Goal: Task Accomplishment & Management: Use online tool/utility

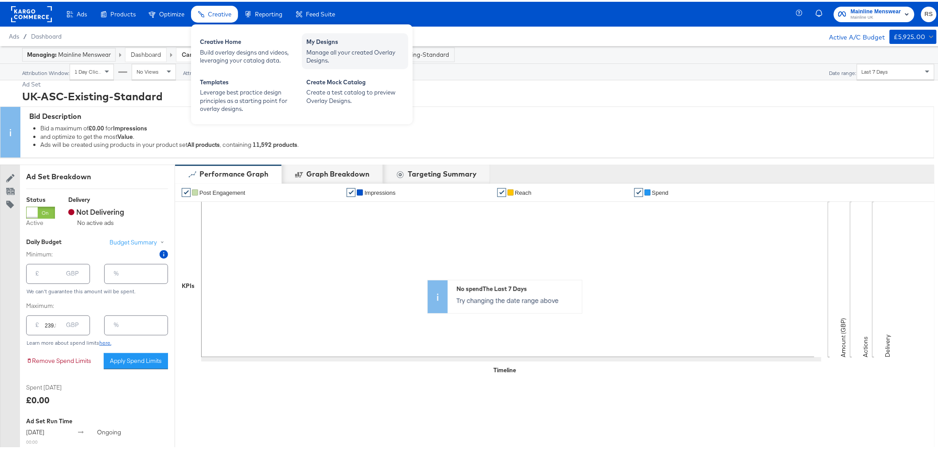
click at [332, 39] on div "My Designs" at bounding box center [355, 41] width 98 height 11
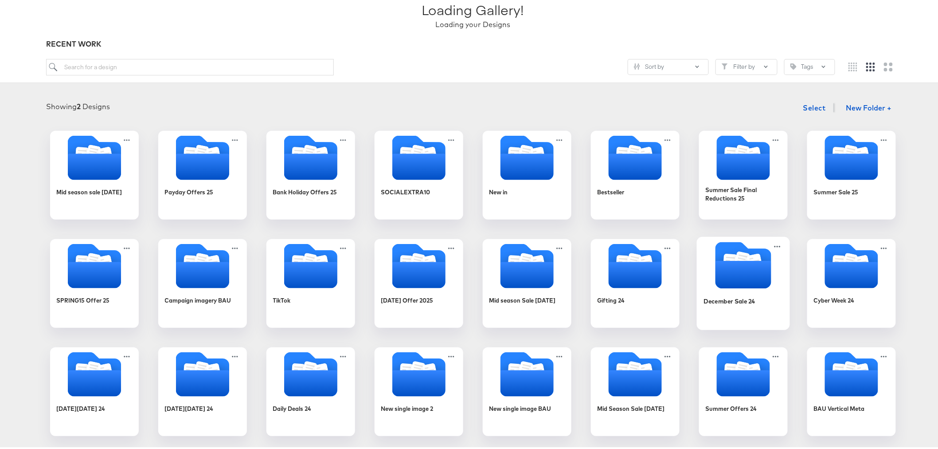
scroll to position [197, 0]
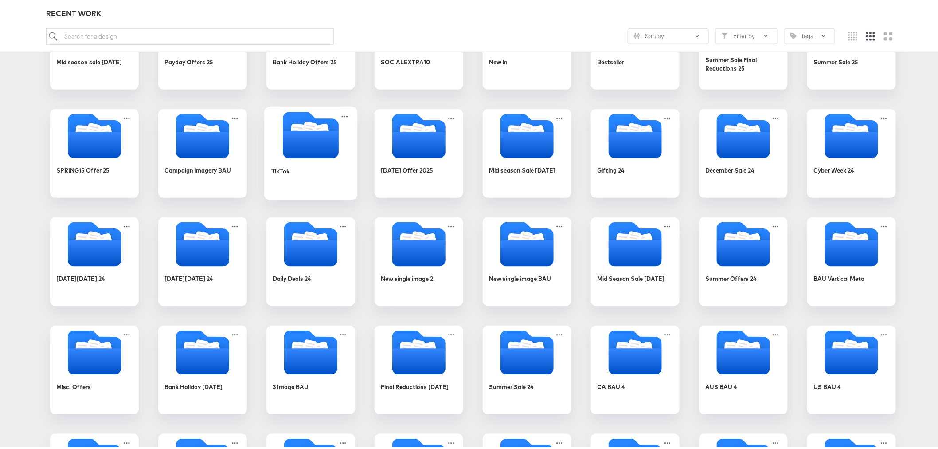
click at [290, 167] on div "TikTok" at bounding box center [310, 176] width 79 height 34
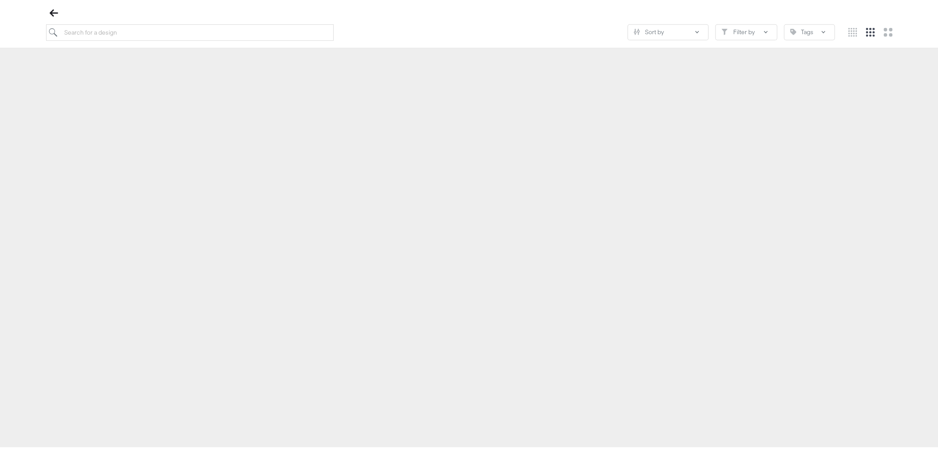
scroll to position [101, 0]
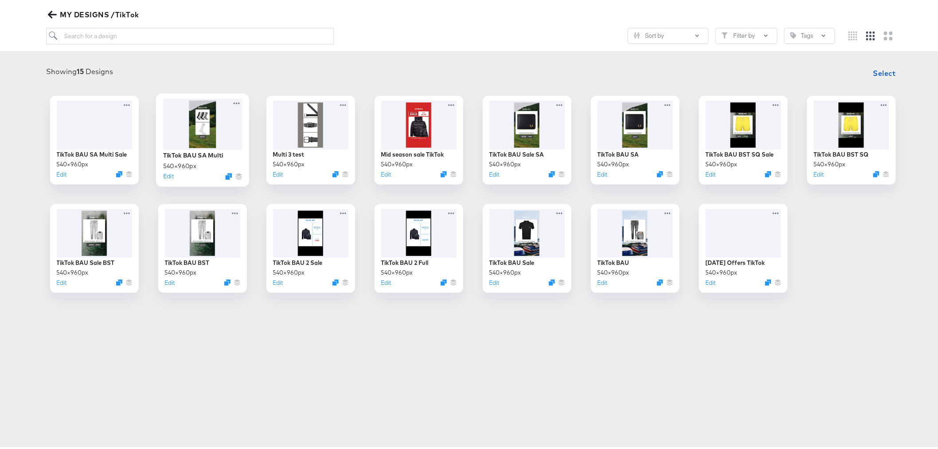
click at [186, 126] on div at bounding box center [202, 122] width 79 height 51
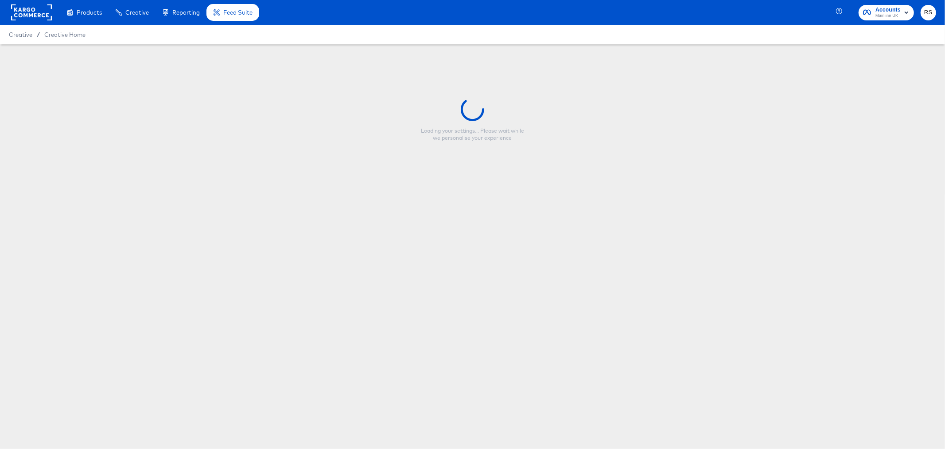
type input "TikTok BAU SA Multi"
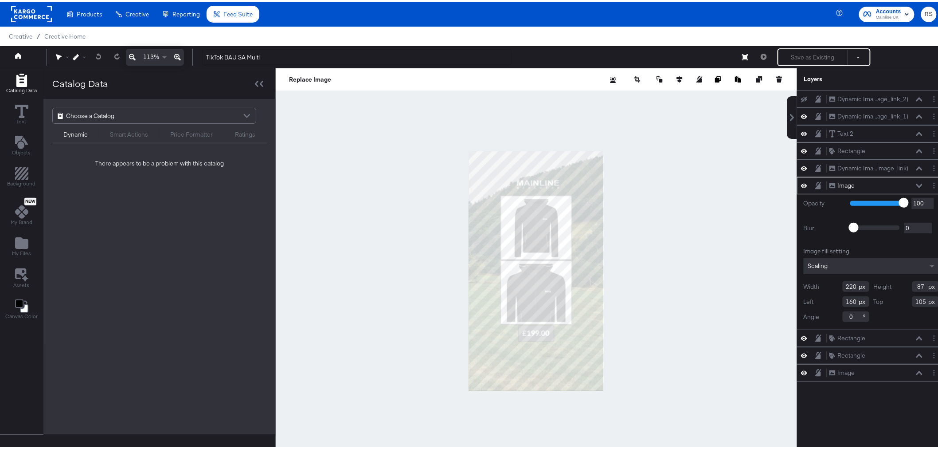
type input "168"
type input "90"
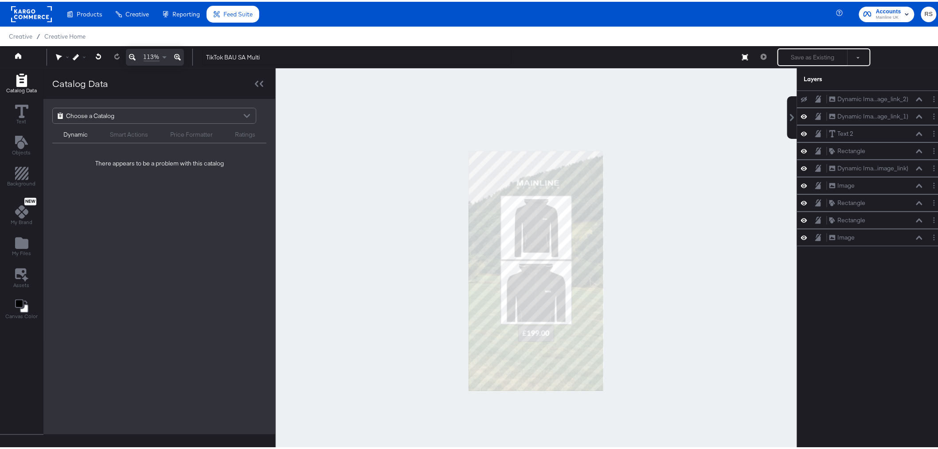
click at [675, 211] on div at bounding box center [536, 268] width 521 height 405
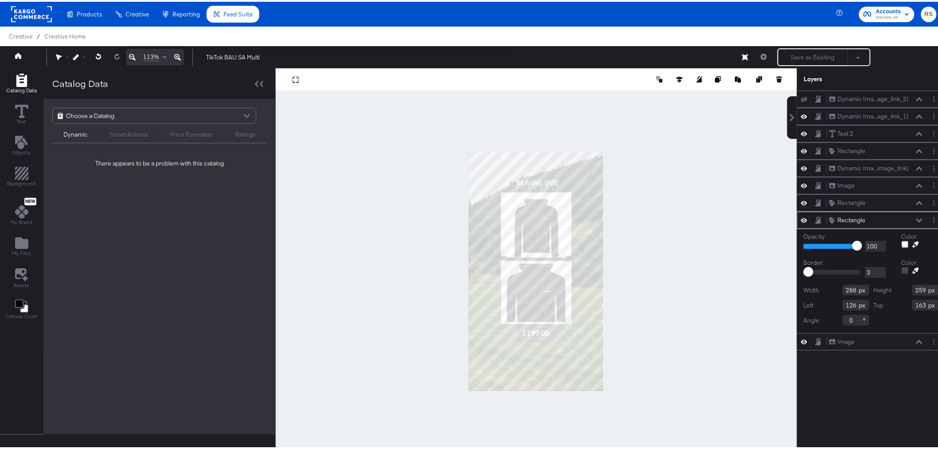
type input "163"
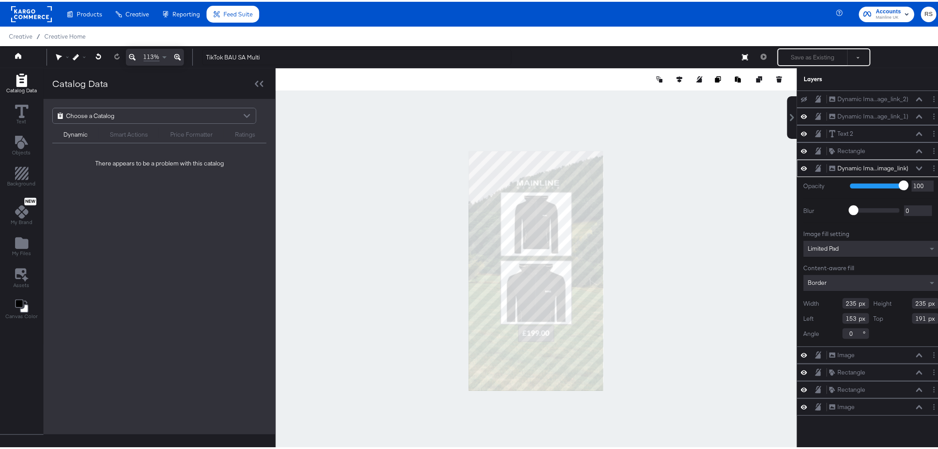
type input "177"
click at [696, 229] on div at bounding box center [536, 268] width 521 height 405
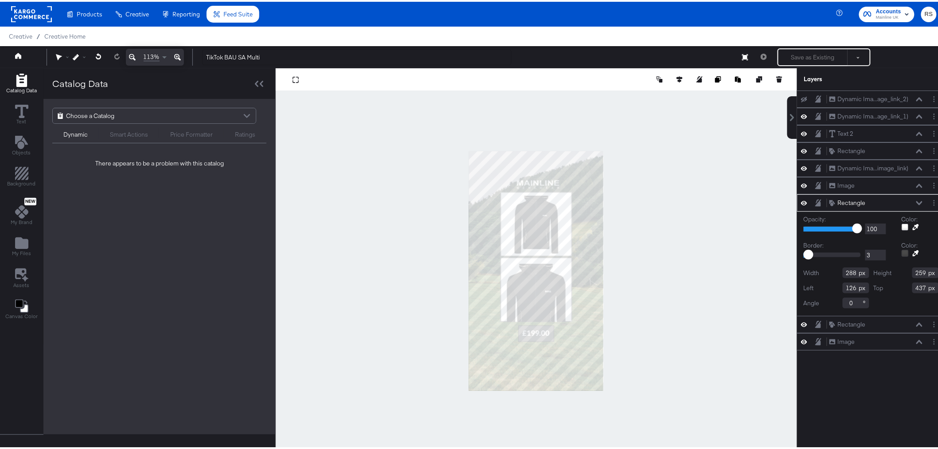
type input "425"
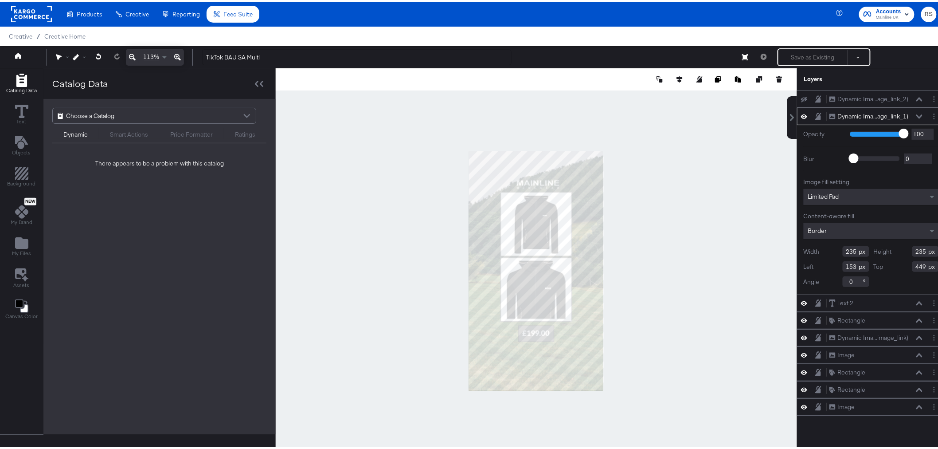
type input "436"
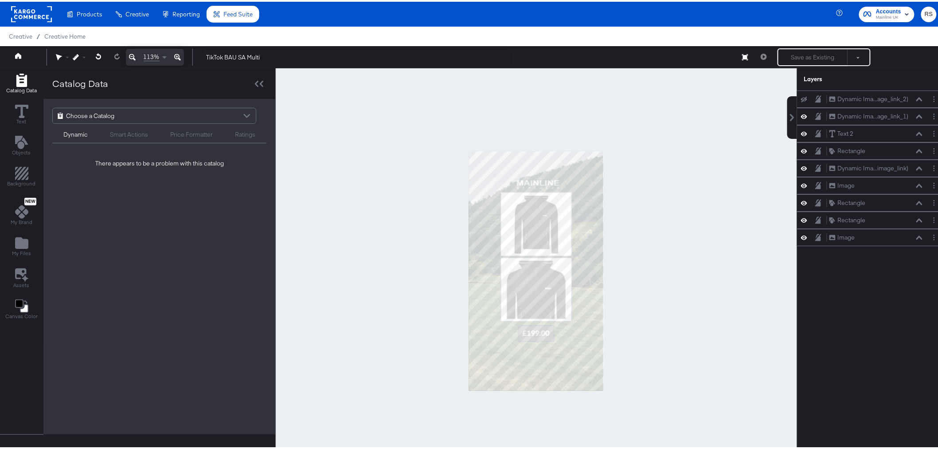
click at [624, 300] on div at bounding box center [536, 268] width 521 height 405
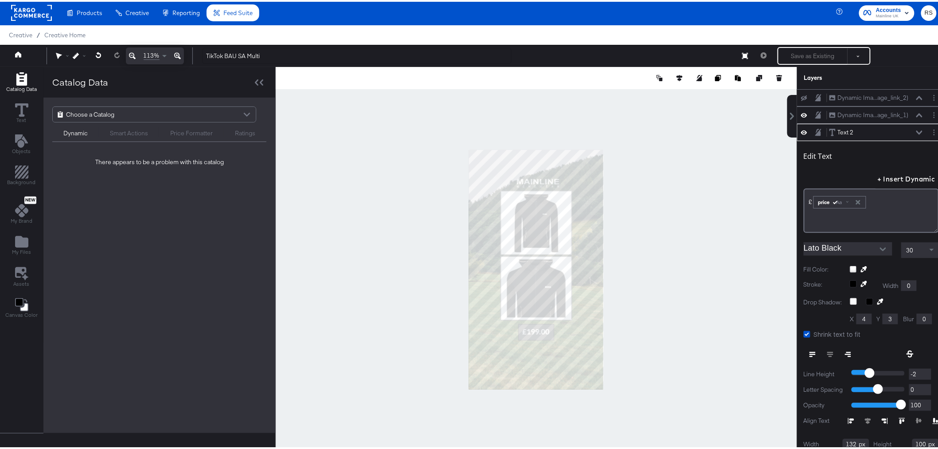
scroll to position [35, 0]
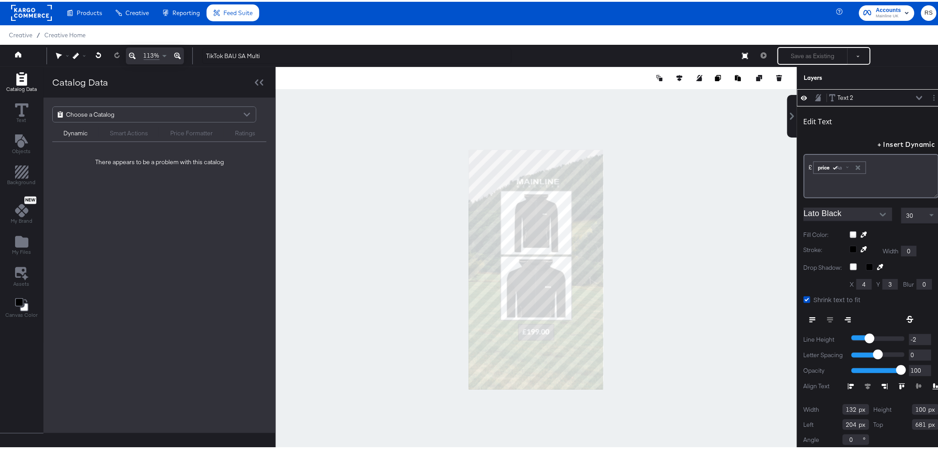
type input "757"
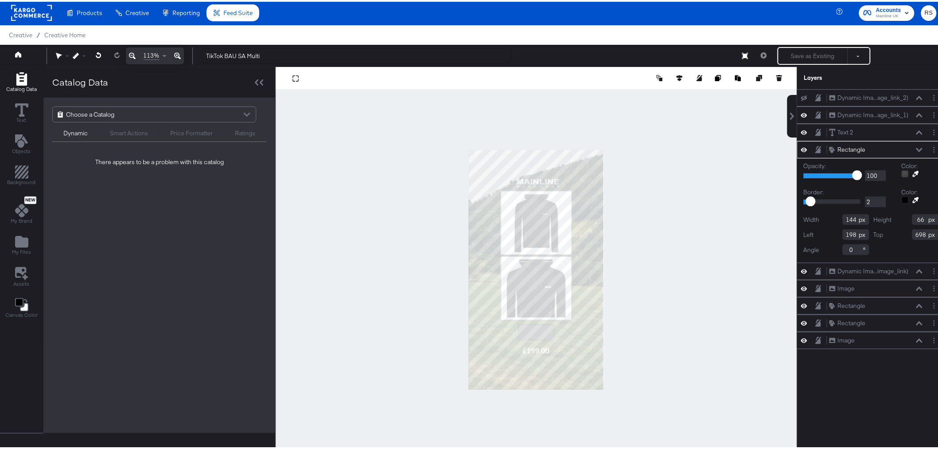
click at [182, 54] on button at bounding box center [177, 54] width 13 height 17
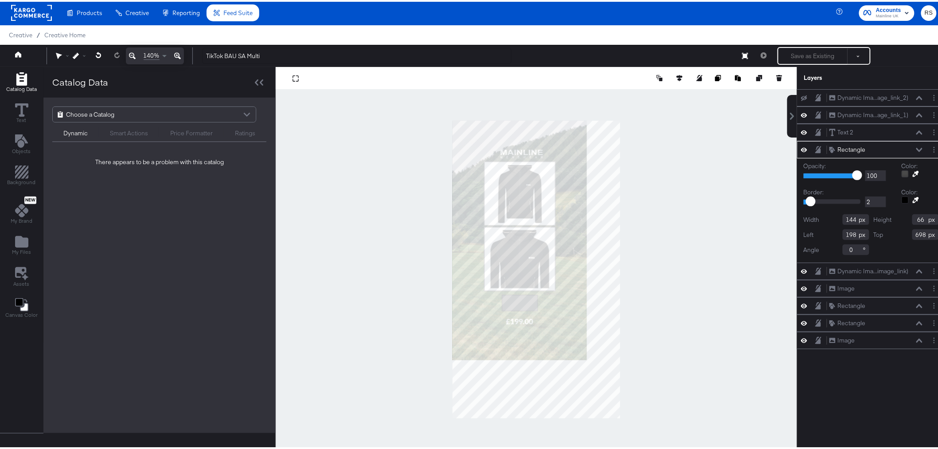
click at [182, 54] on button at bounding box center [177, 54] width 13 height 17
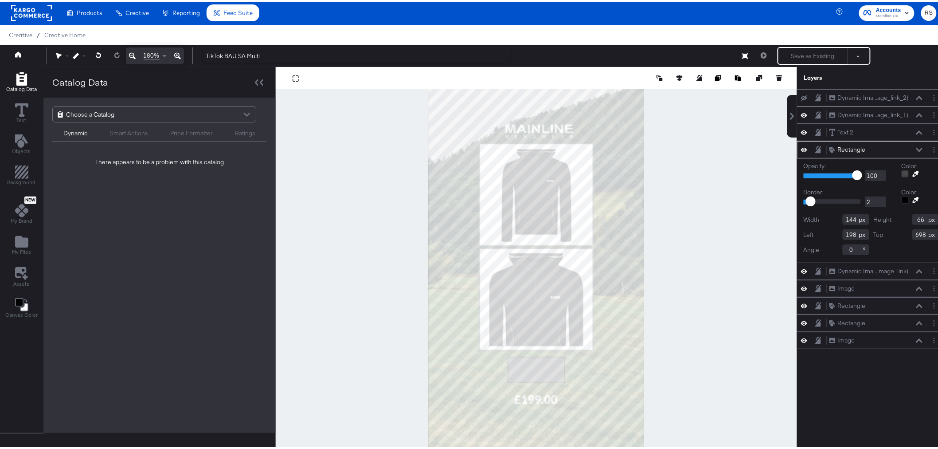
scroll to position [23, 0]
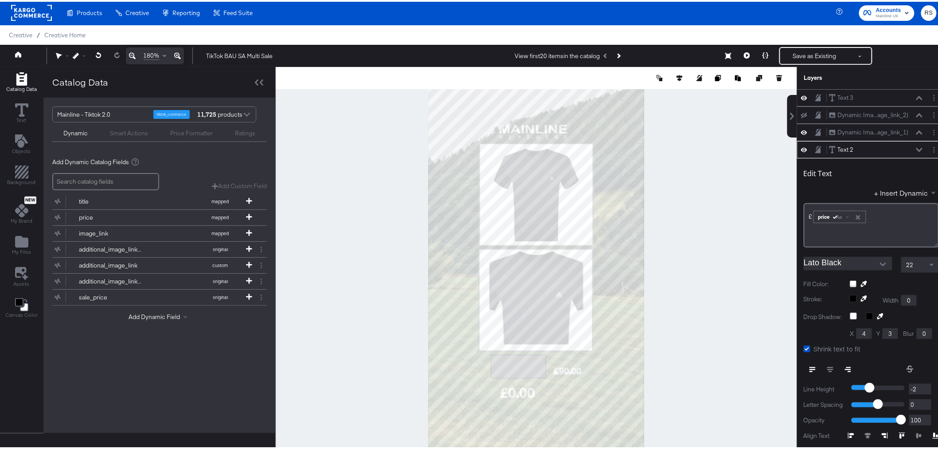
scroll to position [51, 0]
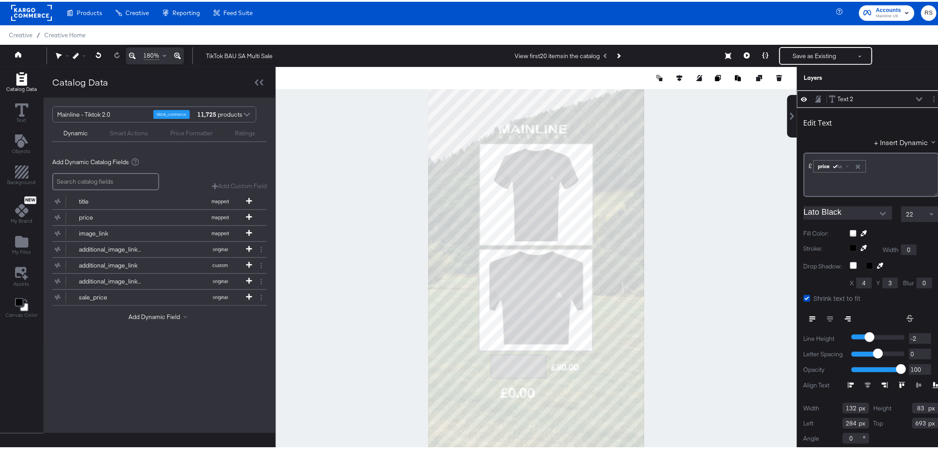
type input "278"
type input "684"
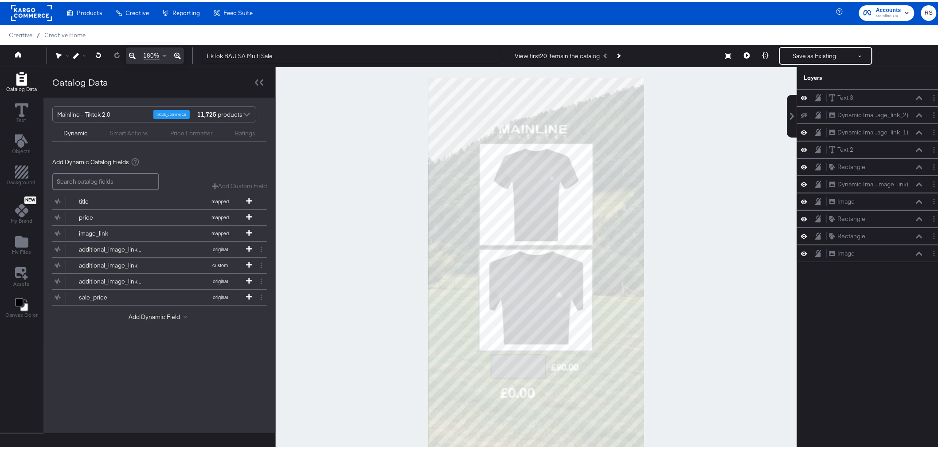
click at [715, 339] on div at bounding box center [536, 267] width 521 height 405
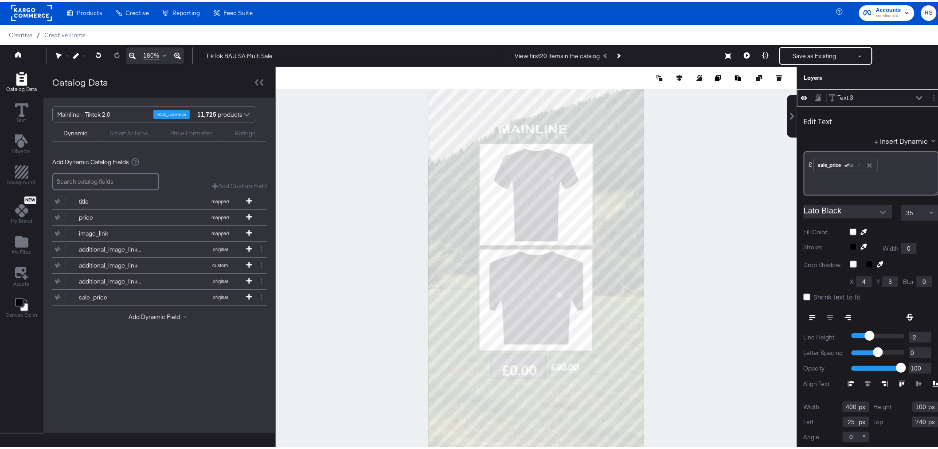
type input "30"
type input "684"
click at [80, 51] on div at bounding box center [81, 54] width 17 height 6
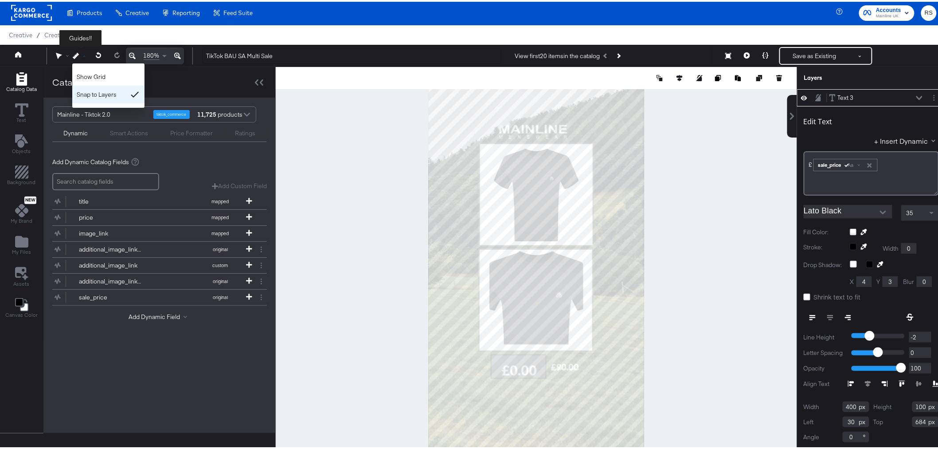
click at [90, 95] on div "Snap to Layers" at bounding box center [108, 93] width 72 height 18
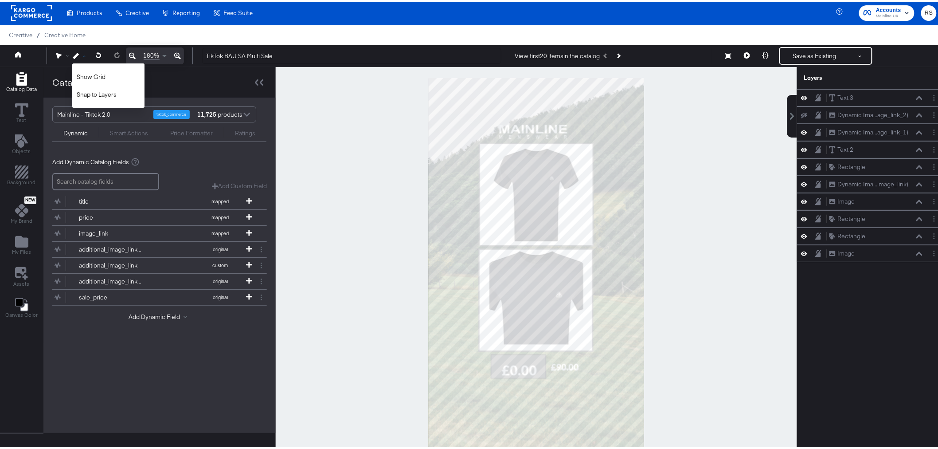
click at [697, 306] on div at bounding box center [536, 267] width 521 height 405
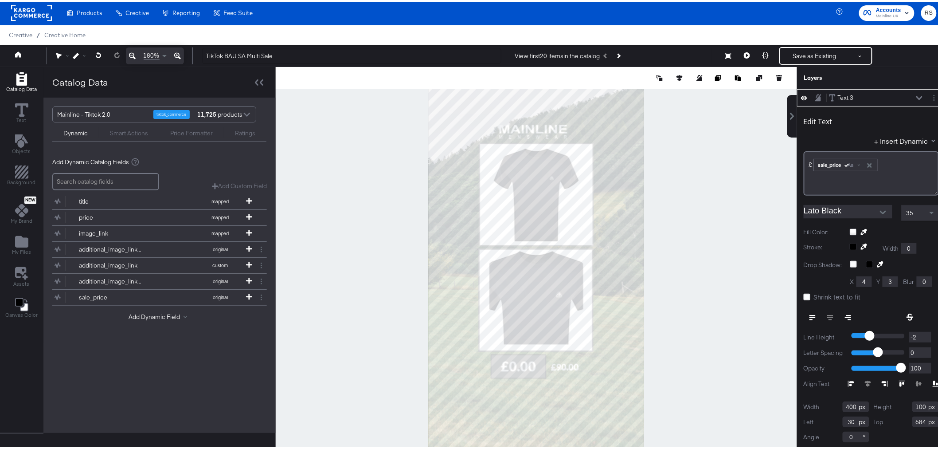
type input "27"
type input "674"
click at [702, 352] on div at bounding box center [536, 267] width 521 height 405
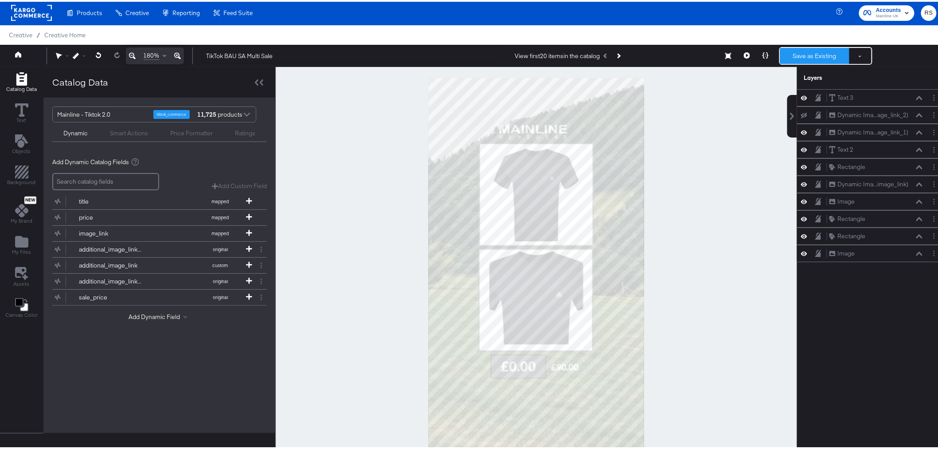
click at [816, 60] on button "Save as Existing" at bounding box center [814, 54] width 69 height 16
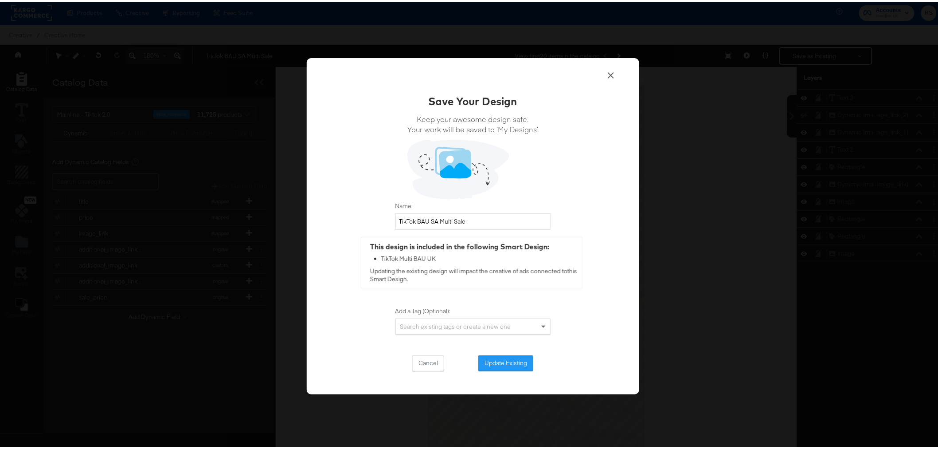
click at [490, 359] on button "Update Existing" at bounding box center [505, 361] width 55 height 16
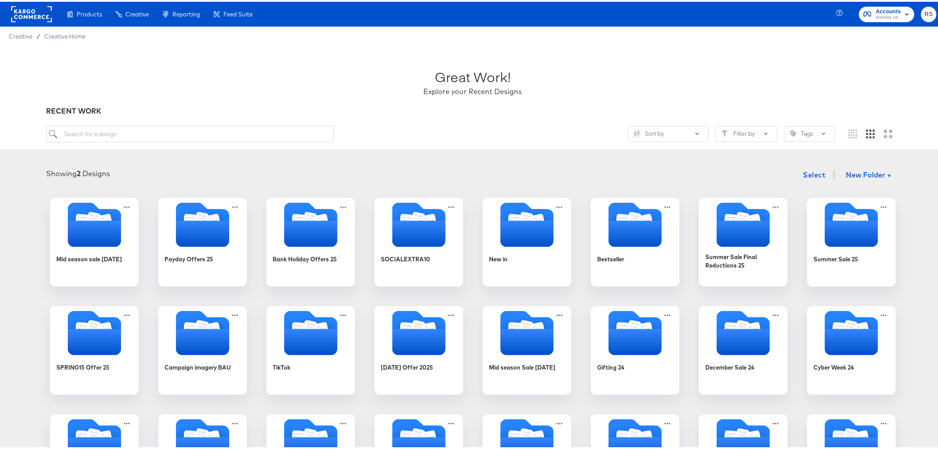
click at [0, 0] on div "Product Catalogs" at bounding box center [0, 0] width 0 height 0
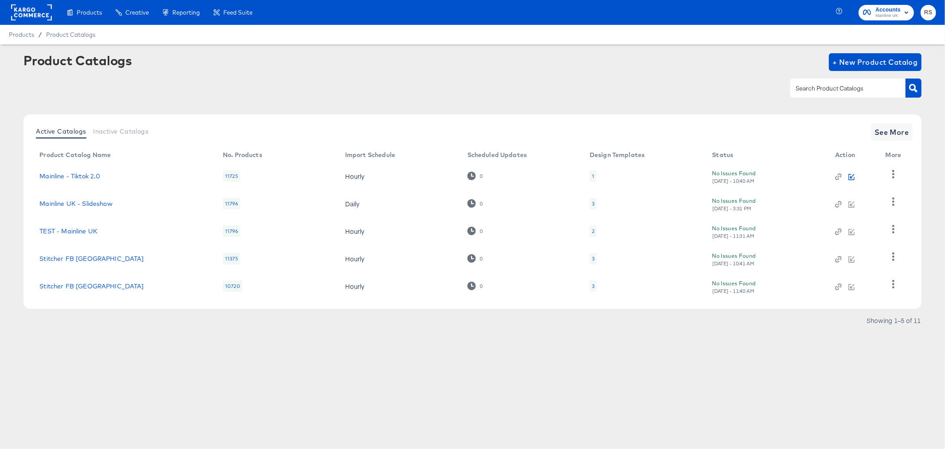
click at [854, 174] on icon "button" at bounding box center [852, 177] width 6 height 6
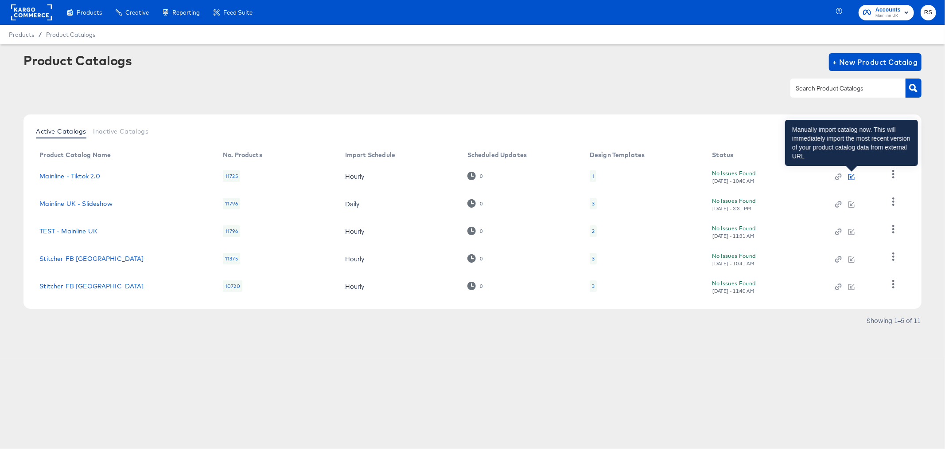
click at [854, 175] on icon "button" at bounding box center [852, 177] width 6 height 6
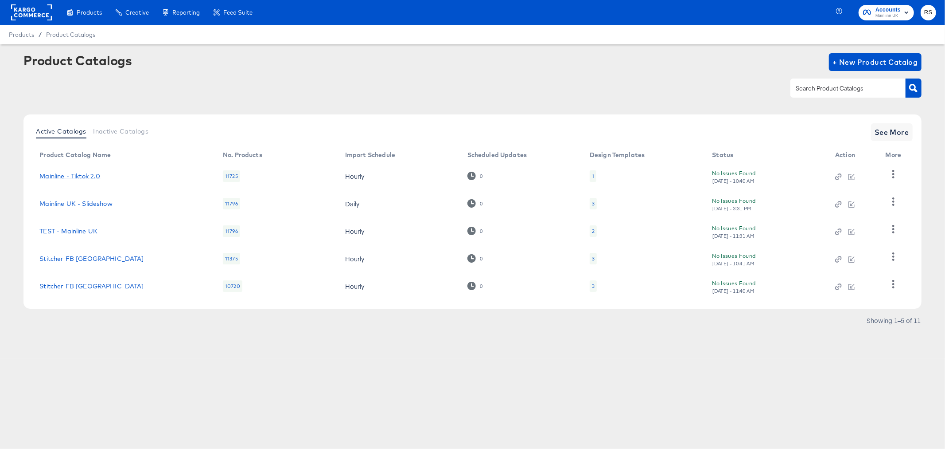
click at [78, 176] on link "Mainline - Tiktok 2.0" at bounding box center [69, 175] width 61 height 7
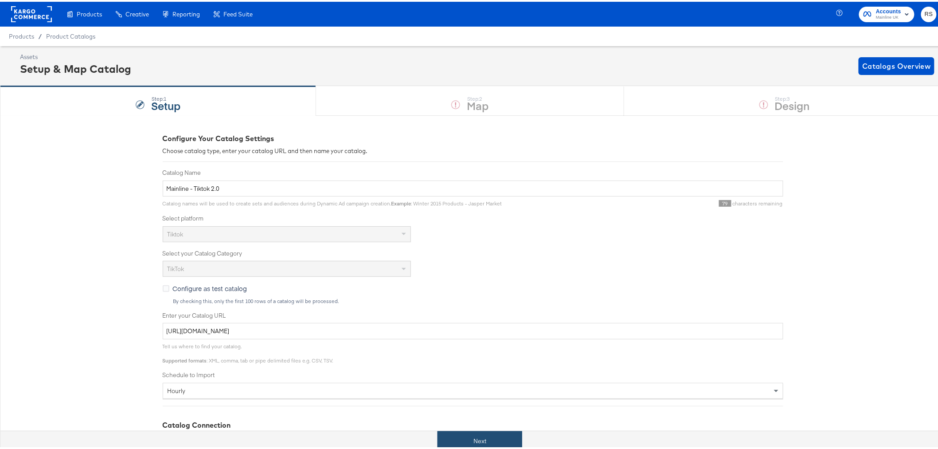
click at [482, 441] on button "Next" at bounding box center [479, 439] width 85 height 20
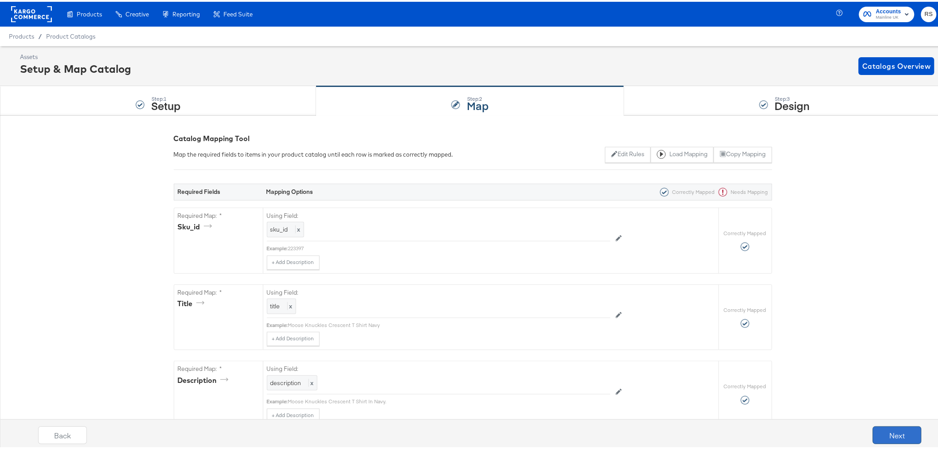
click at [894, 433] on button "Next" at bounding box center [897, 433] width 49 height 18
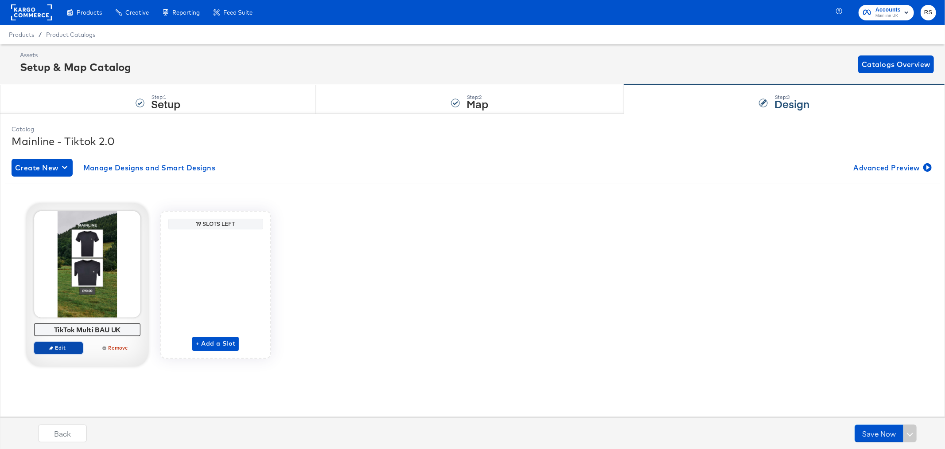
click at [66, 346] on span "Edit" at bounding box center [58, 347] width 41 height 7
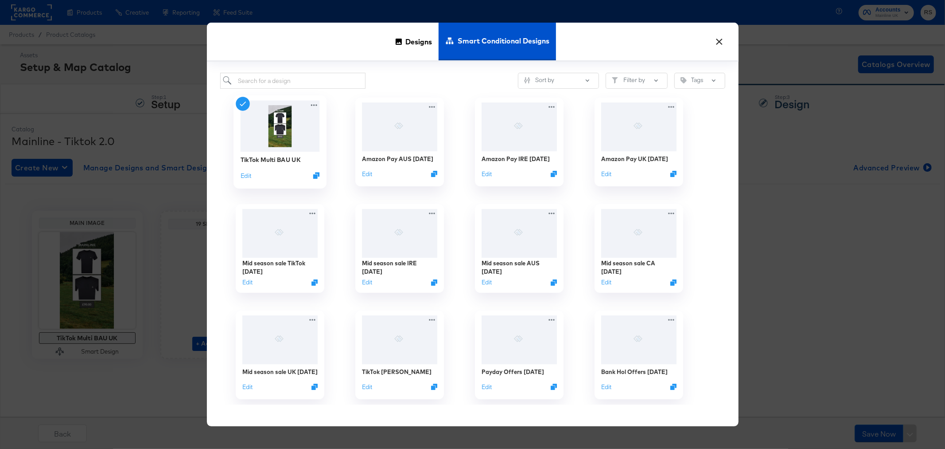
click at [281, 133] on img at bounding box center [279, 126] width 79 height 51
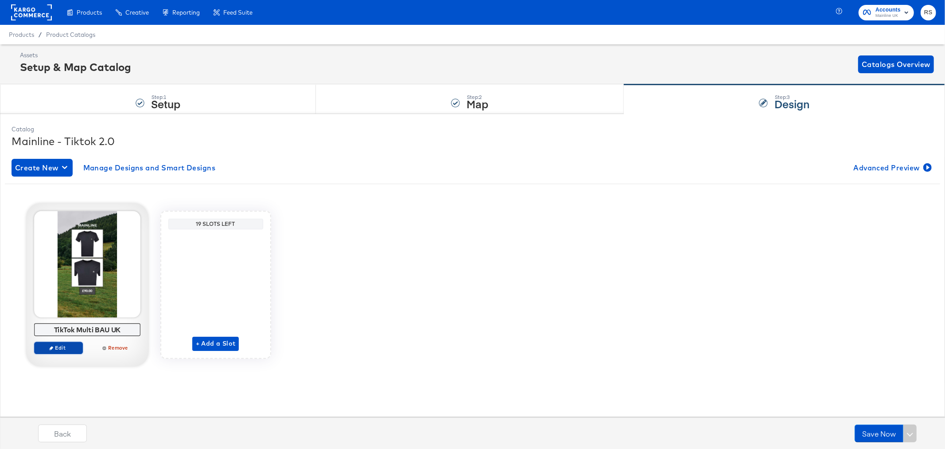
click at [60, 351] on button "Edit" at bounding box center [58, 347] width 49 height 12
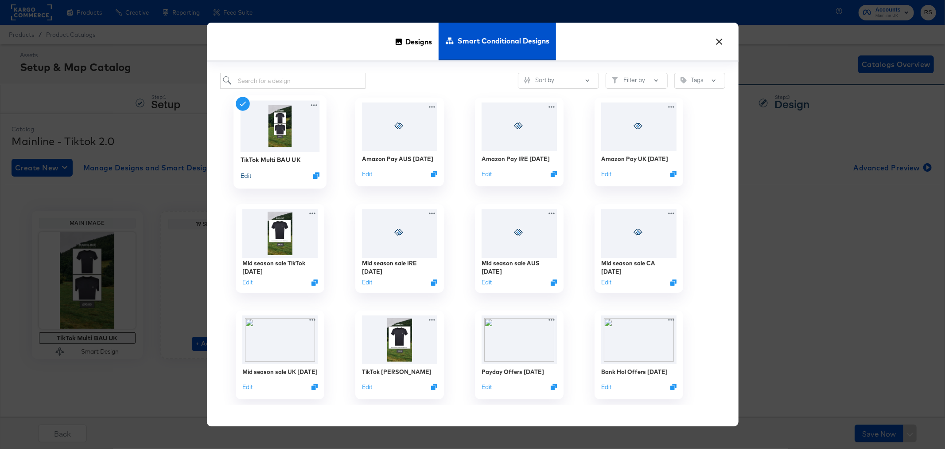
click at [244, 174] on button "Edit" at bounding box center [245, 175] width 11 height 8
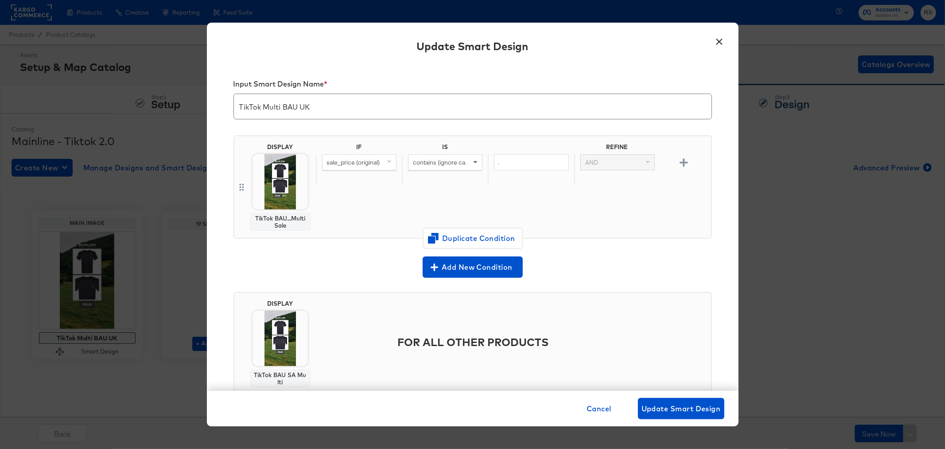
click at [290, 187] on img at bounding box center [280, 181] width 55 height 55
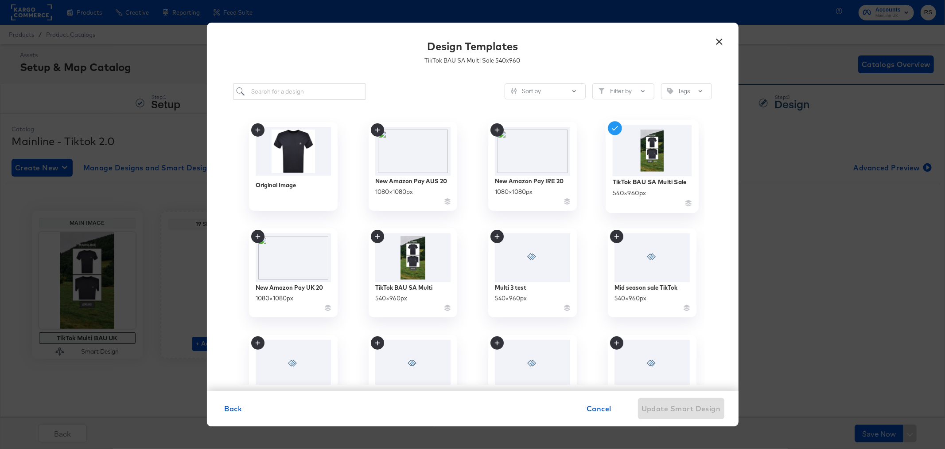
click at [618, 136] on img at bounding box center [652, 150] width 79 height 51
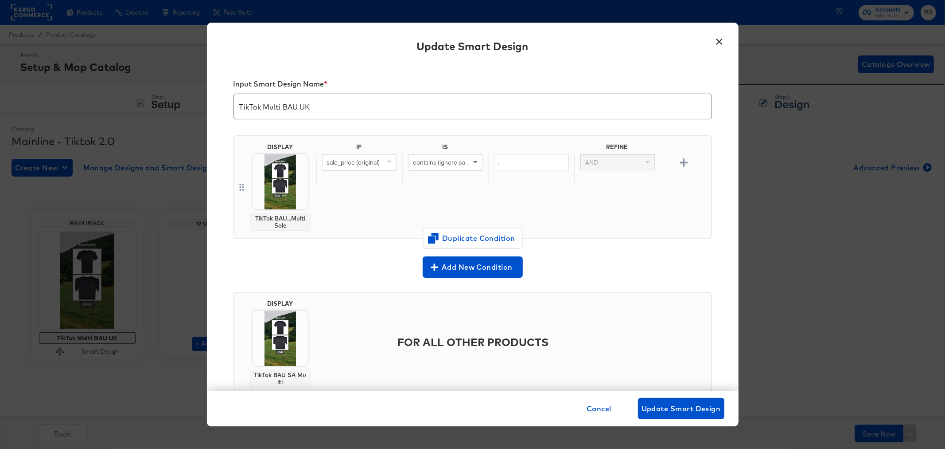
click at [276, 335] on img at bounding box center [280, 337] width 55 height 55
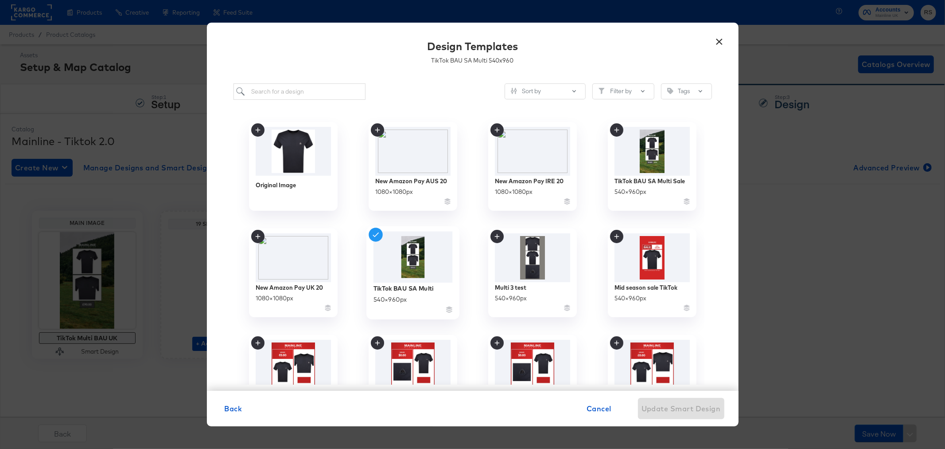
click at [407, 246] on img at bounding box center [412, 256] width 79 height 51
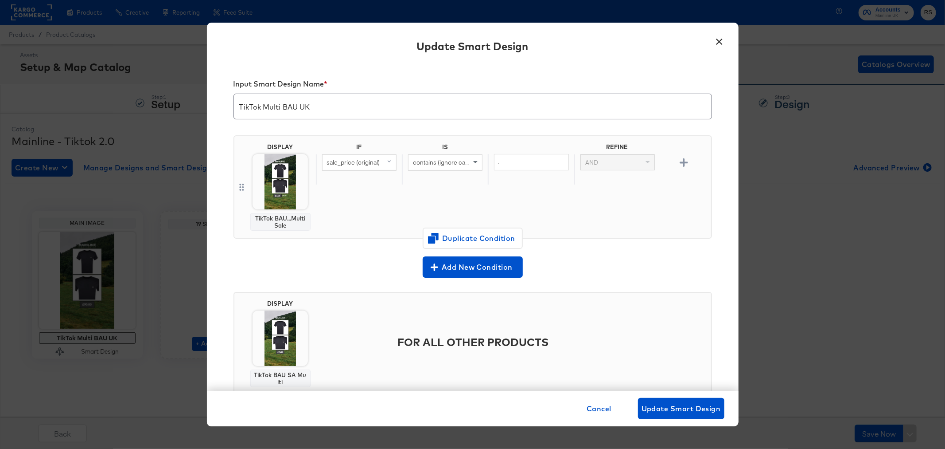
scroll to position [26, 0]
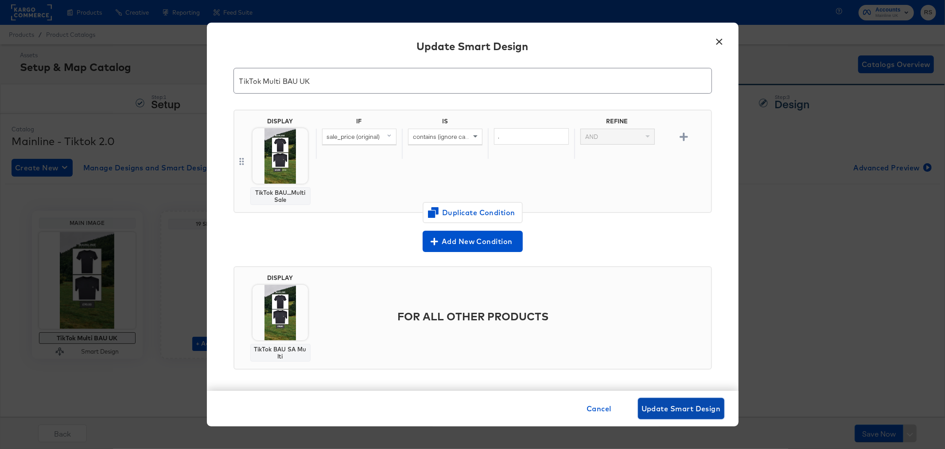
click at [680, 405] on span "Update Smart Design" at bounding box center [681, 408] width 79 height 12
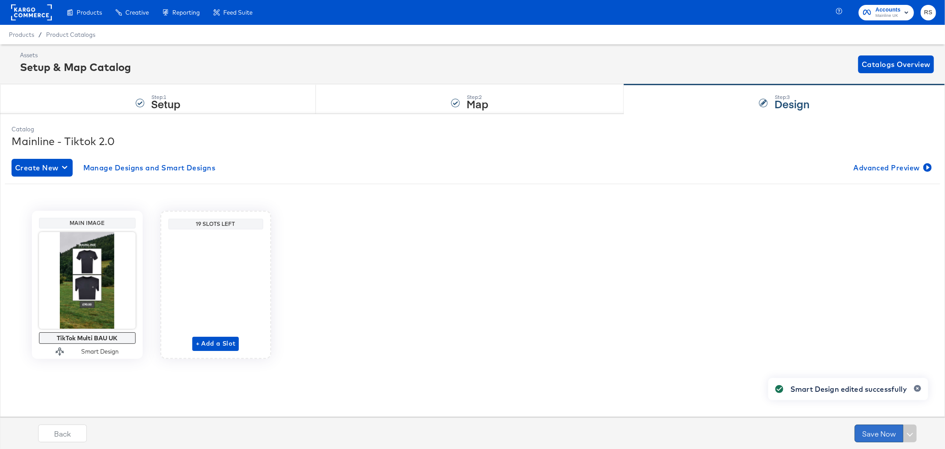
click at [887, 431] on button "Save Now" at bounding box center [879, 433] width 49 height 18
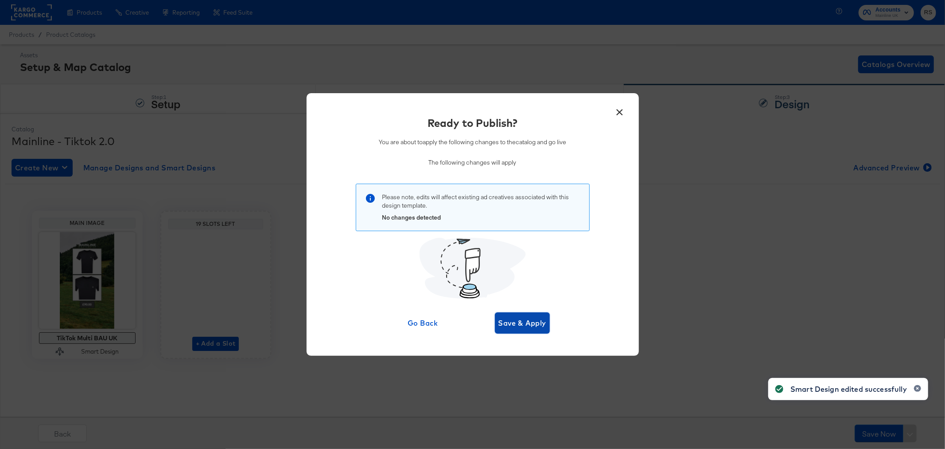
click at [531, 322] on span "Save & Apply" at bounding box center [523, 322] width 48 height 12
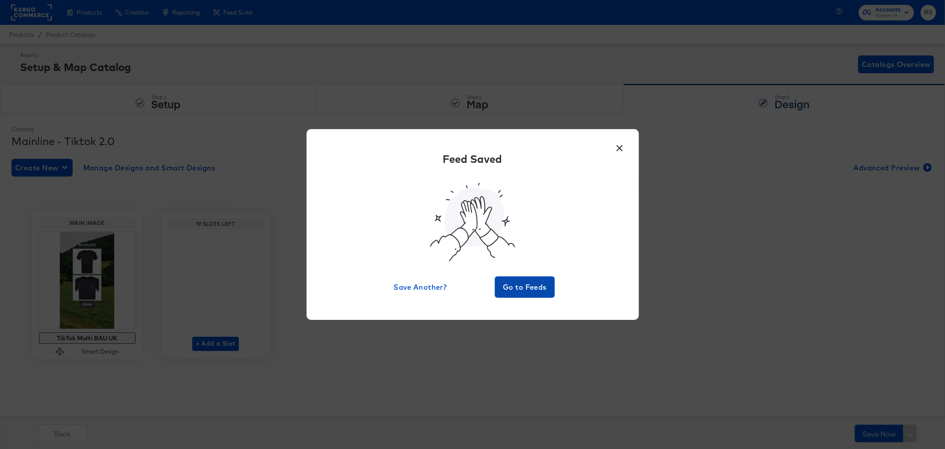
click at [522, 290] on span "Go to Feeds" at bounding box center [525, 287] width 53 height 12
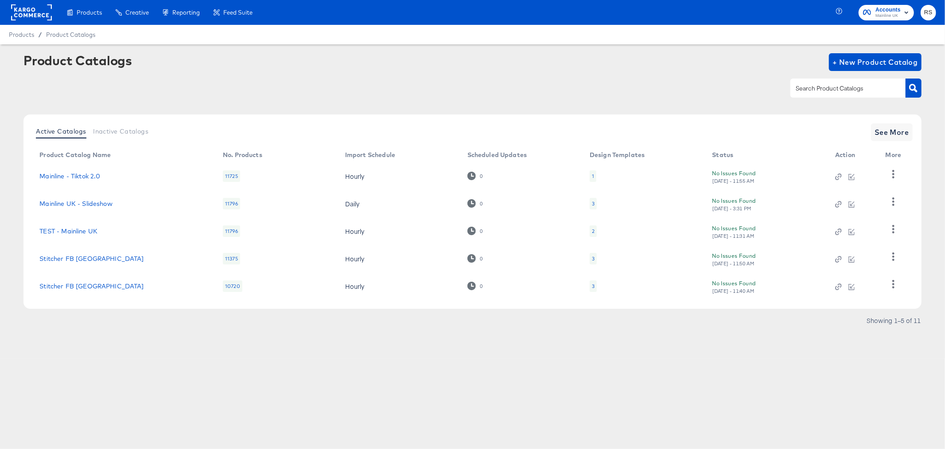
click at [30, 20] on rect at bounding box center [31, 12] width 41 height 16
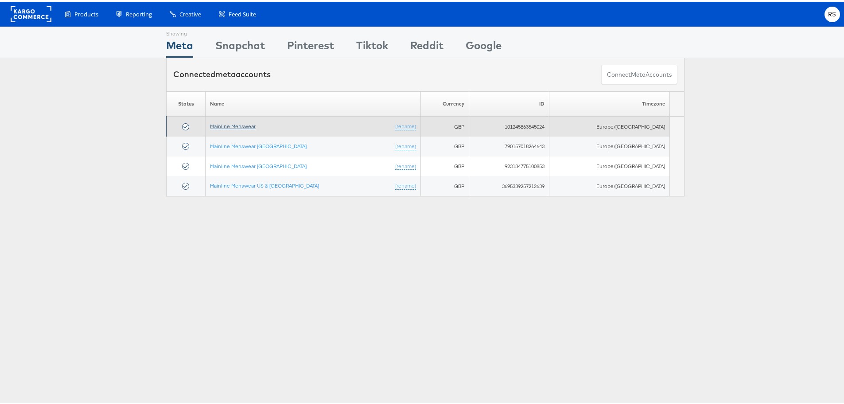
click at [247, 123] on link "Mainline Menswear" at bounding box center [233, 124] width 46 height 7
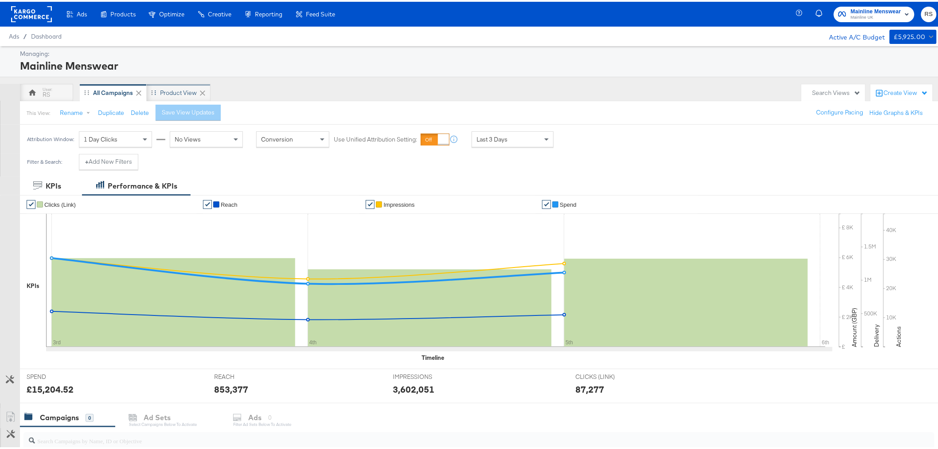
click at [170, 91] on div "Product View" at bounding box center [178, 91] width 37 height 8
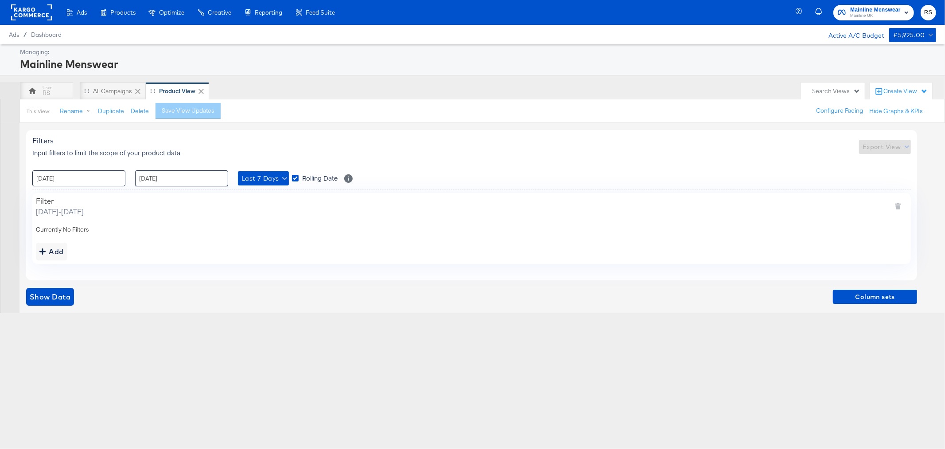
click at [94, 180] on input "[DATE]" at bounding box center [78, 178] width 93 height 16
click at [113, 224] on td "3" at bounding box center [117, 223] width 15 height 12
type input "[DATE] 00:00"
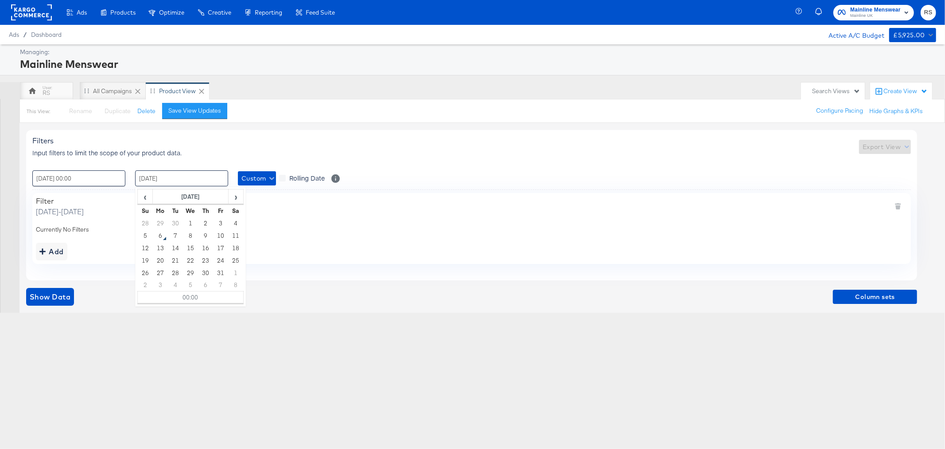
click at [185, 182] on input "[DATE]" at bounding box center [181, 178] width 93 height 16
click at [160, 238] on td "6" at bounding box center [160, 235] width 15 height 12
type input "[DATE] 00:00"
click at [64, 296] on span "Show Data" at bounding box center [50, 296] width 41 height 12
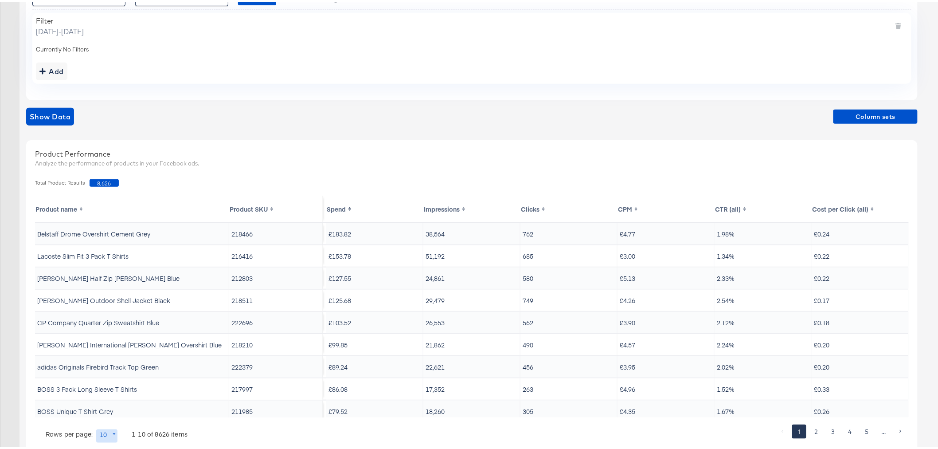
scroll to position [205, 0]
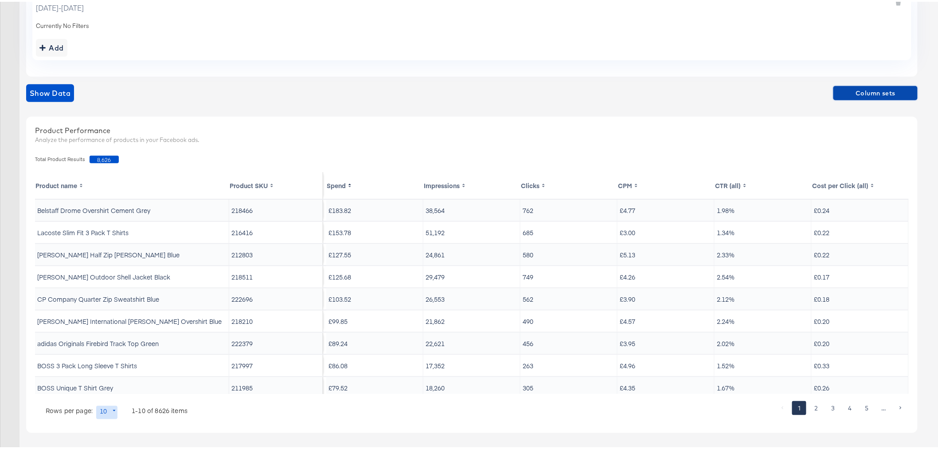
click at [846, 90] on span "Column sets" at bounding box center [875, 91] width 77 height 11
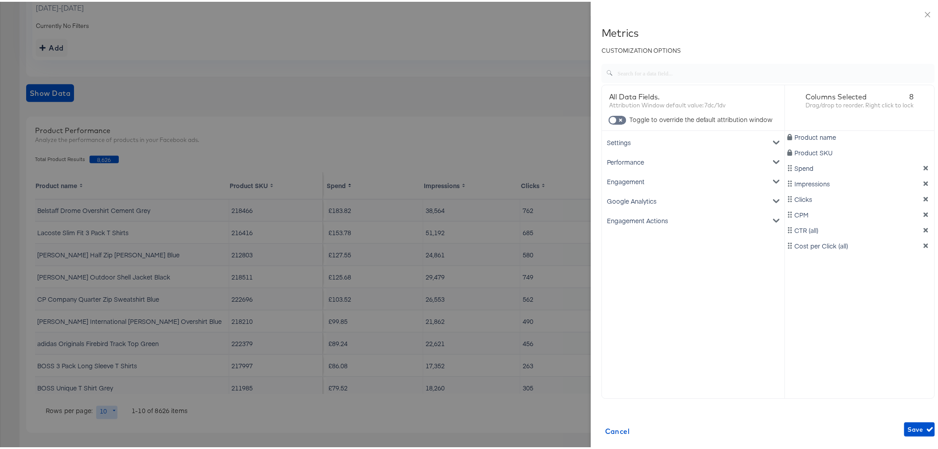
click at [623, 199] on div "Google Analytics" at bounding box center [693, 199] width 179 height 20
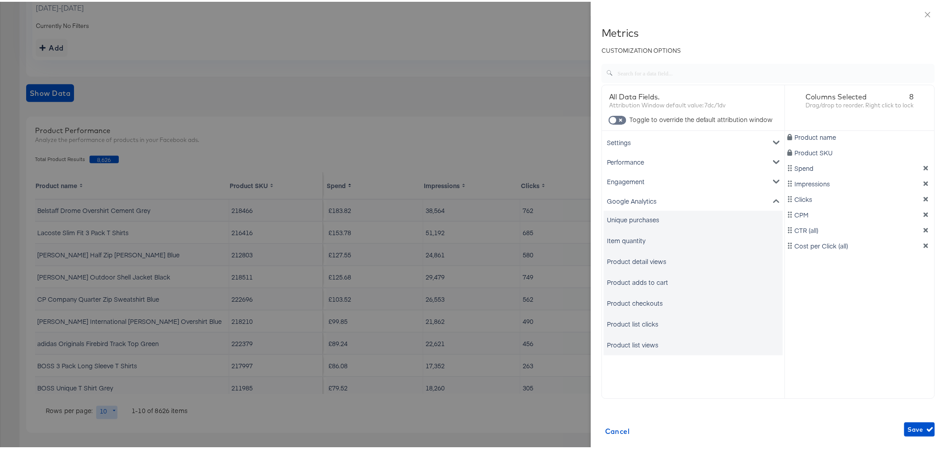
click at [613, 220] on div "Unique purchases" at bounding box center [633, 217] width 52 height 9
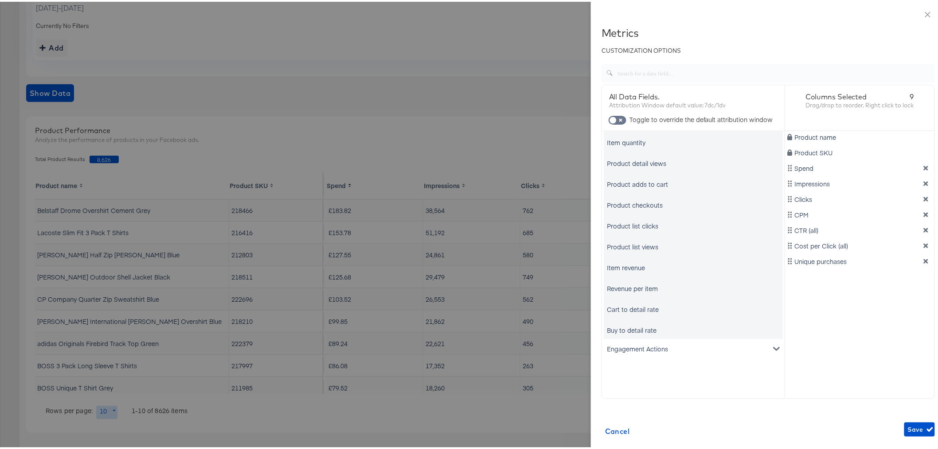
scroll to position [98, 0]
click at [619, 269] on div "Item revenue" at bounding box center [626, 265] width 38 height 9
click at [919, 198] on button "dimension-list" at bounding box center [925, 197] width 13 height 6
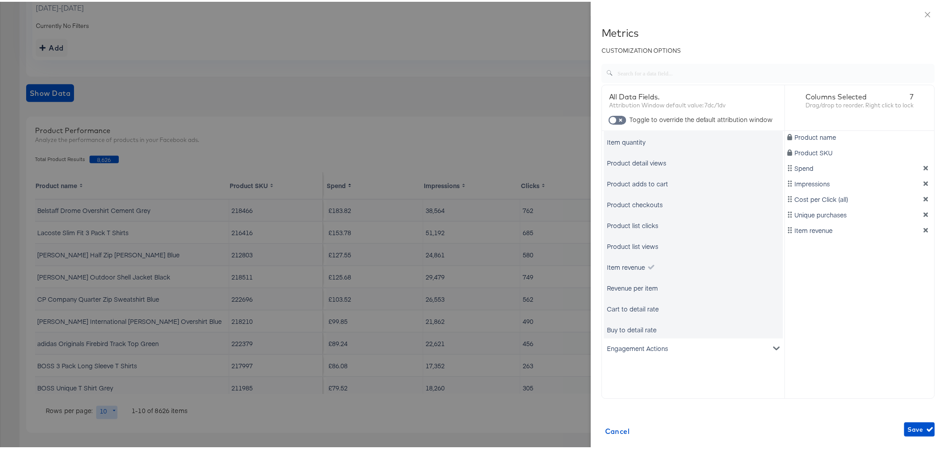
click at [919, 198] on button "dimension-list" at bounding box center [925, 197] width 13 height 6
click at [908, 423] on span "Save" at bounding box center [919, 427] width 23 height 11
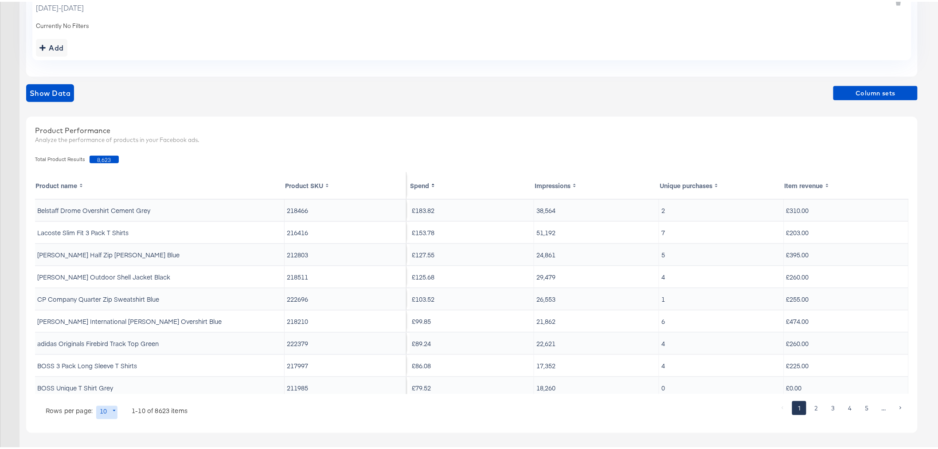
click at [103, 410] on body "Ads Products Optimize Creative Reporting Feed Suite Mainline Menswear Mainline …" at bounding box center [472, 122] width 945 height 654
click at [112, 360] on li "20" at bounding box center [110, 357] width 29 height 15
type input "20"
click at [893, 87] on span "Column sets" at bounding box center [875, 91] width 77 height 11
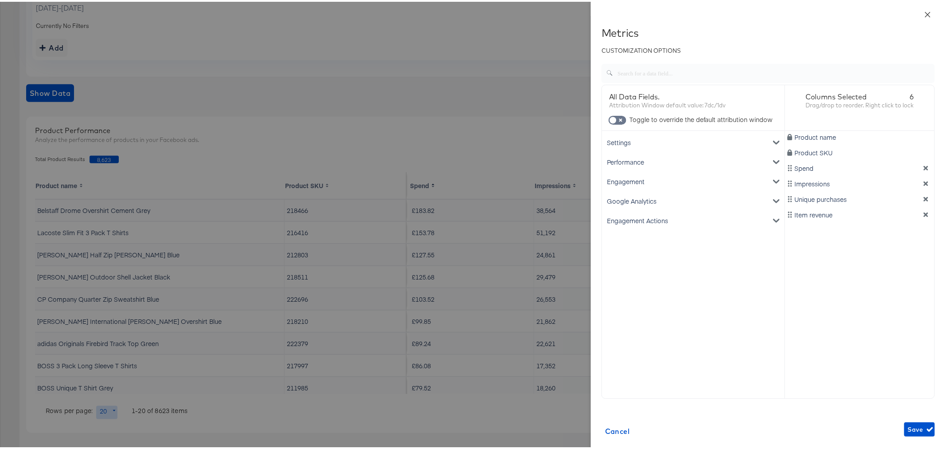
click at [924, 12] on icon "close" at bounding box center [927, 12] width 7 height 7
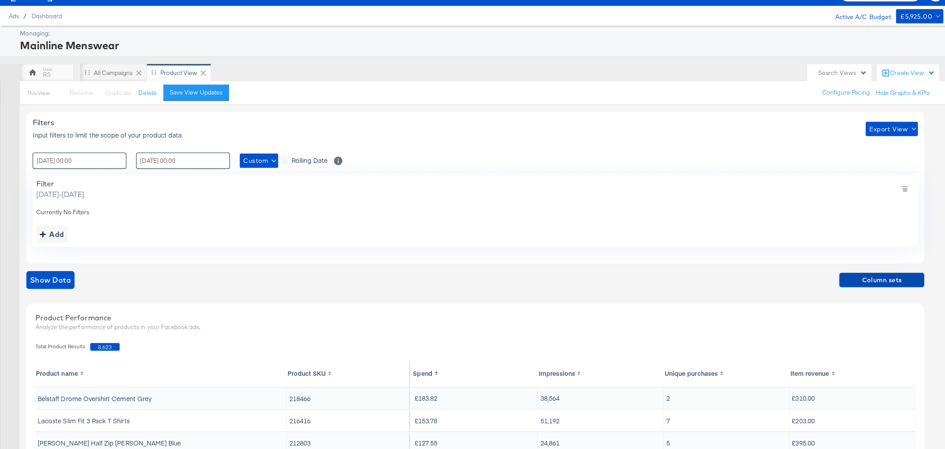
scroll to position [0, 0]
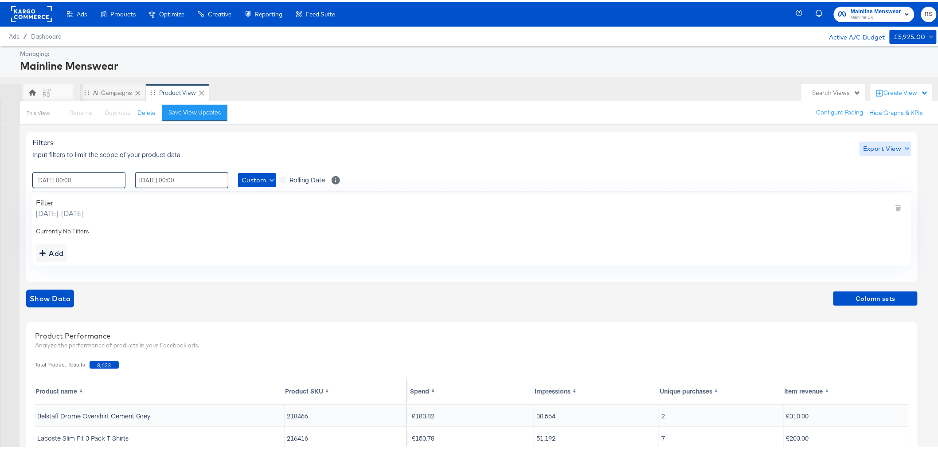
click at [874, 148] on span "Export View" at bounding box center [885, 146] width 45 height 11
click at [866, 165] on link "Current View" at bounding box center [886, 164] width 55 height 15
click at [882, 150] on span "Export View" at bounding box center [885, 146] width 45 height 11
click at [887, 166] on link "Current View" at bounding box center [886, 164] width 41 height 9
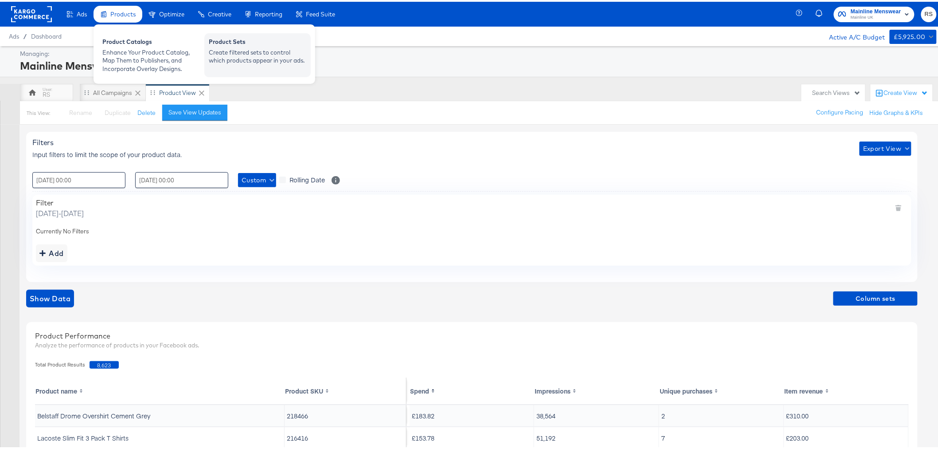
click at [232, 51] on div "Create filtered sets to control which products appear in your ads." at bounding box center [258, 55] width 98 height 16
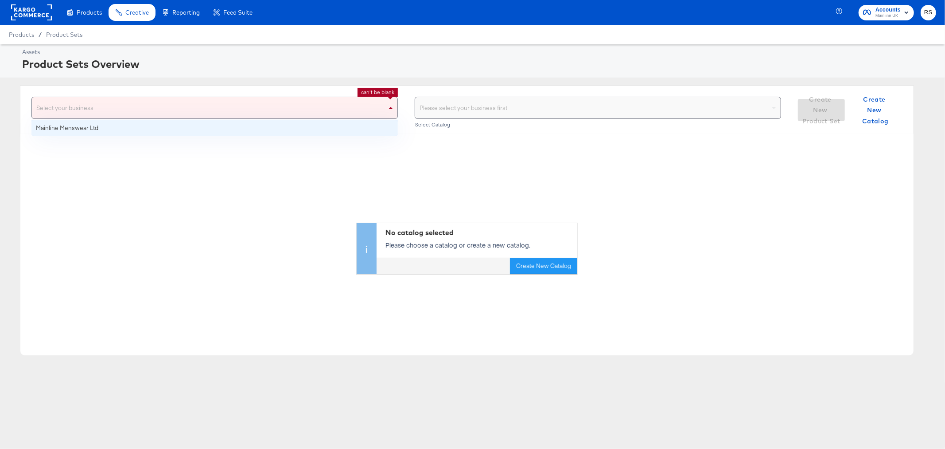
click at [189, 115] on div "Select your business" at bounding box center [215, 107] width 366 height 21
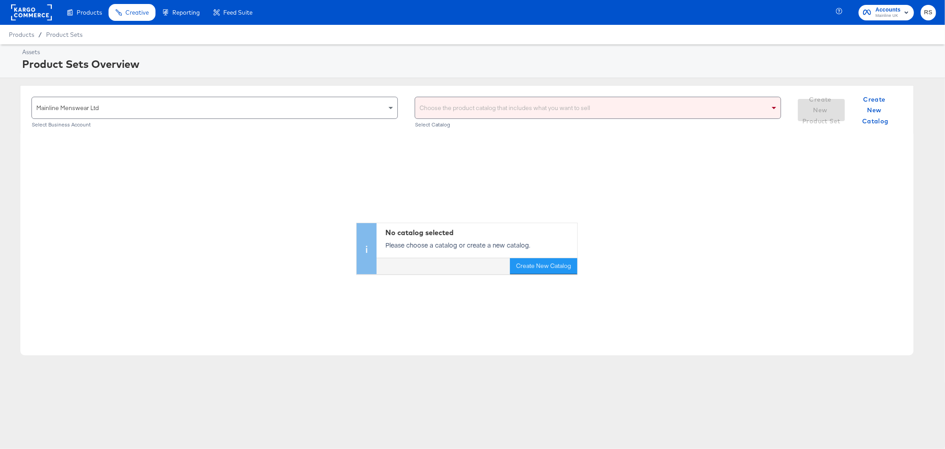
click at [472, 109] on div "Choose the product catalog that includes what you want to sell" at bounding box center [598, 107] width 366 height 21
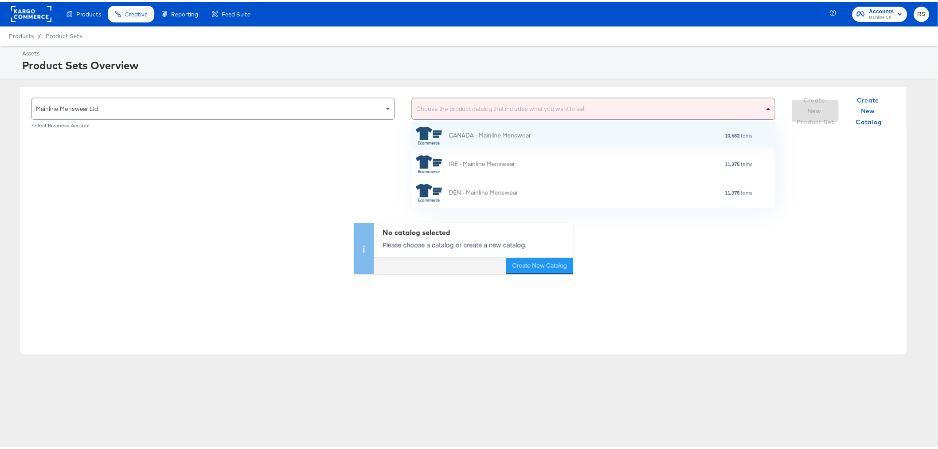
scroll to position [142, 0]
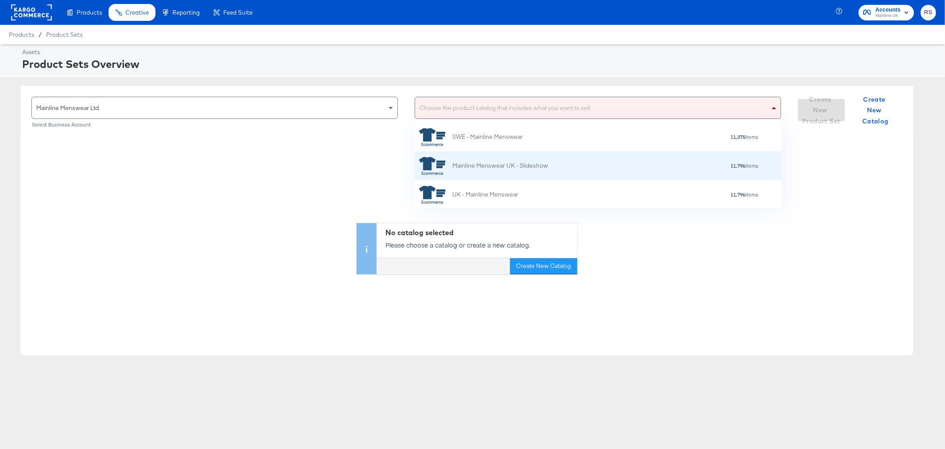
click at [489, 178] on div "Mainline Menswear UK - Slideshow 11,796 items" at bounding box center [598, 165] width 367 height 29
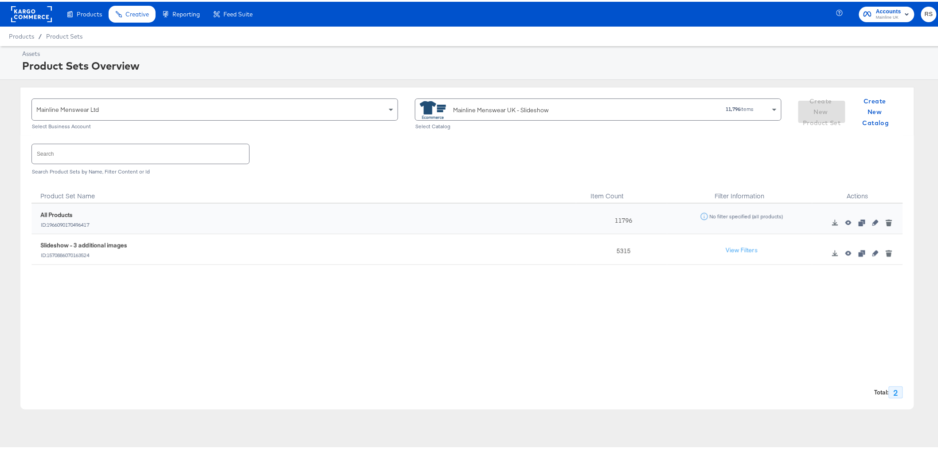
click at [503, 105] on div "Mainline Menswear UK - Slideshow" at bounding box center [501, 108] width 96 height 9
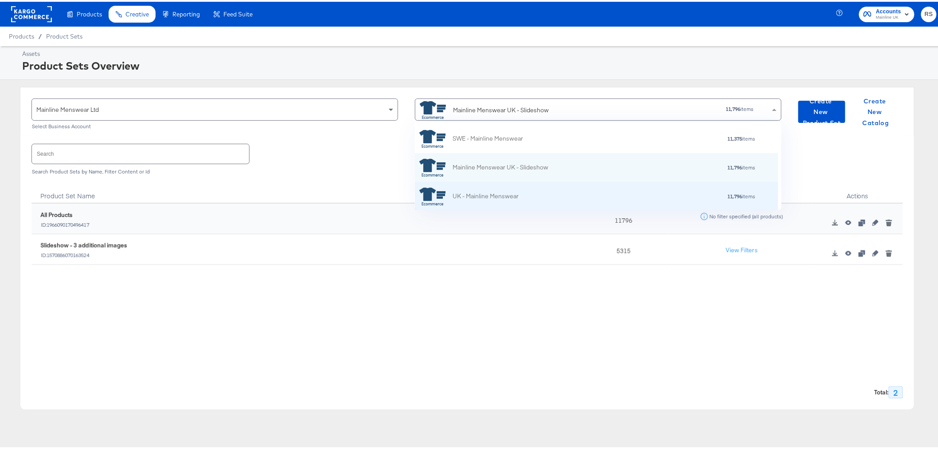
click at [479, 196] on div "UK - Mainline Menswear" at bounding box center [486, 194] width 66 height 9
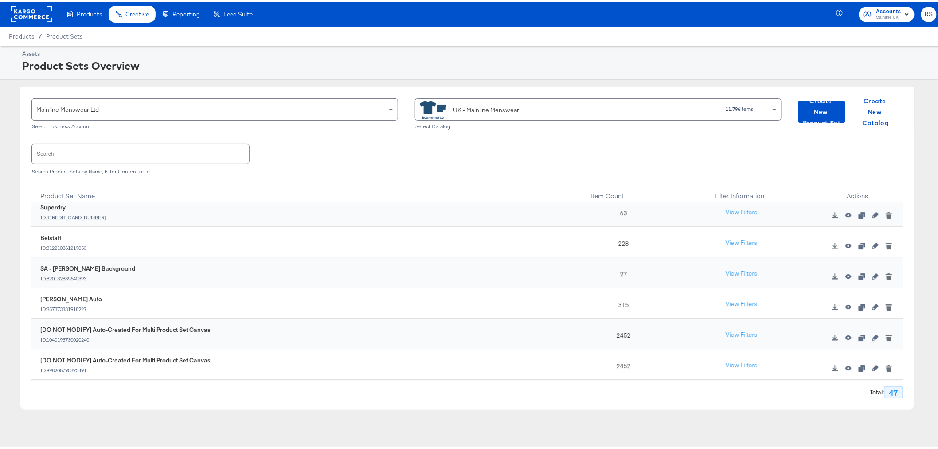
scroll to position [1260, 0]
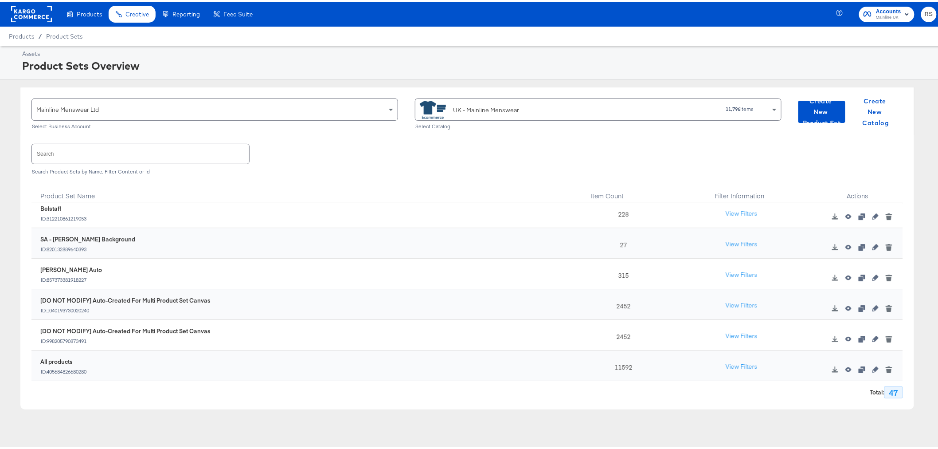
click at [872, 369] on icon "button" at bounding box center [875, 367] width 6 height 6
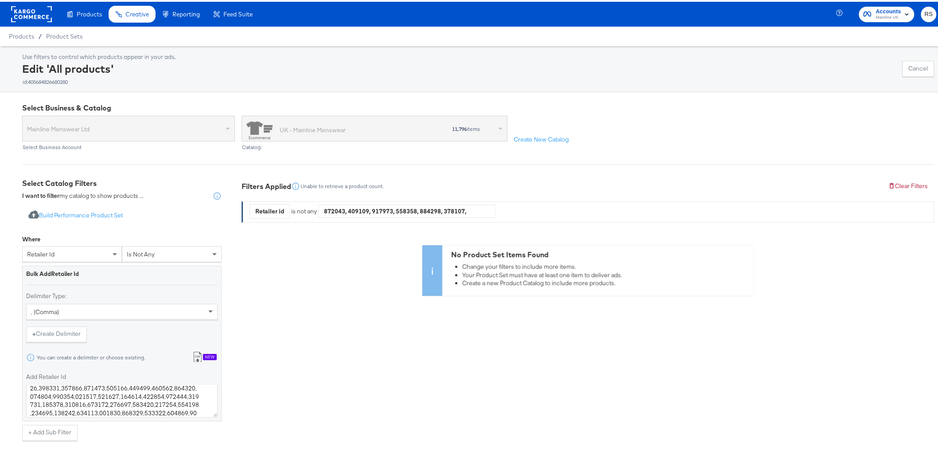
scroll to position [238, 0]
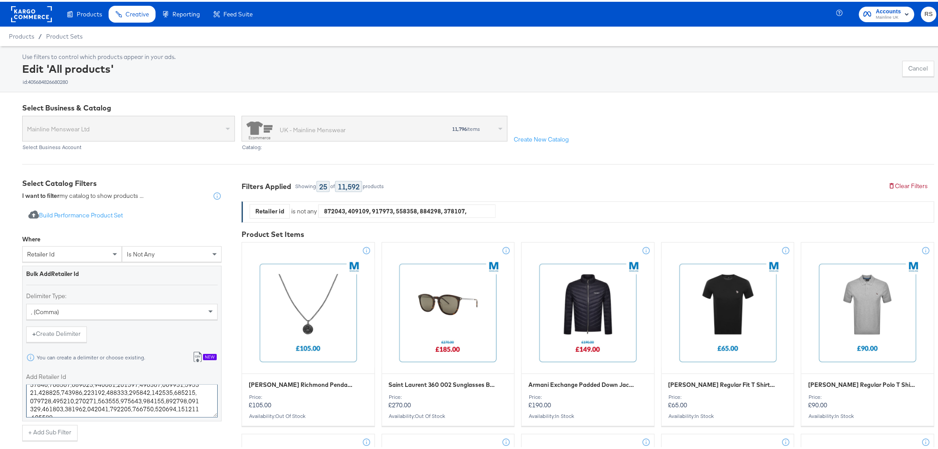
click at [43, 408] on textarea "Add Retailer Id" at bounding box center [121, 398] width 191 height 33
paste textarea "216416 211985 221970 216549 219525"
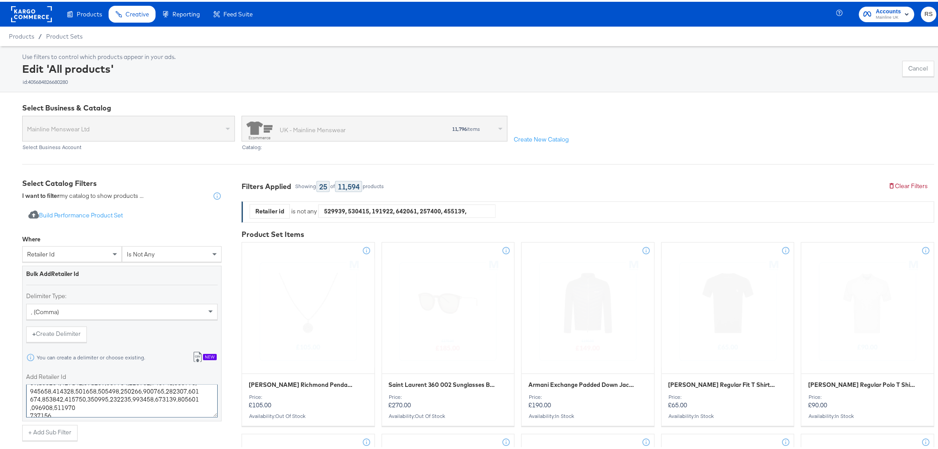
click at [29, 405] on textarea "Add Retailer Id" at bounding box center [121, 398] width 191 height 33
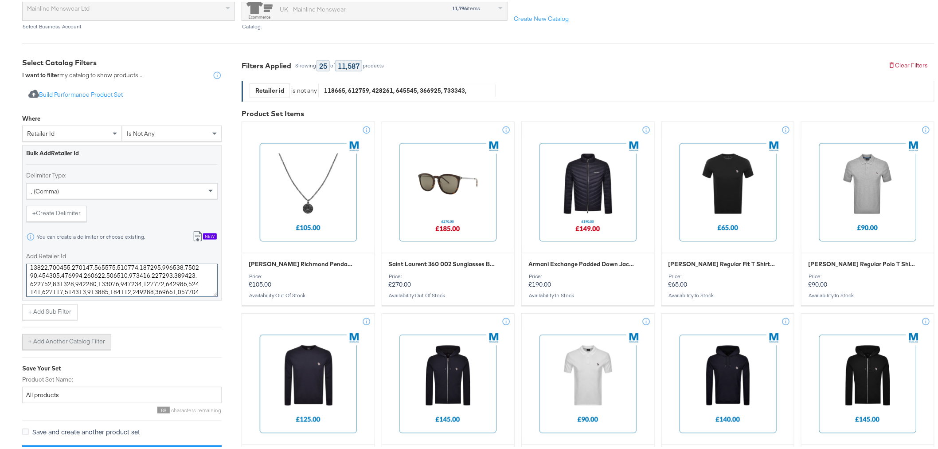
scroll to position [246, 0]
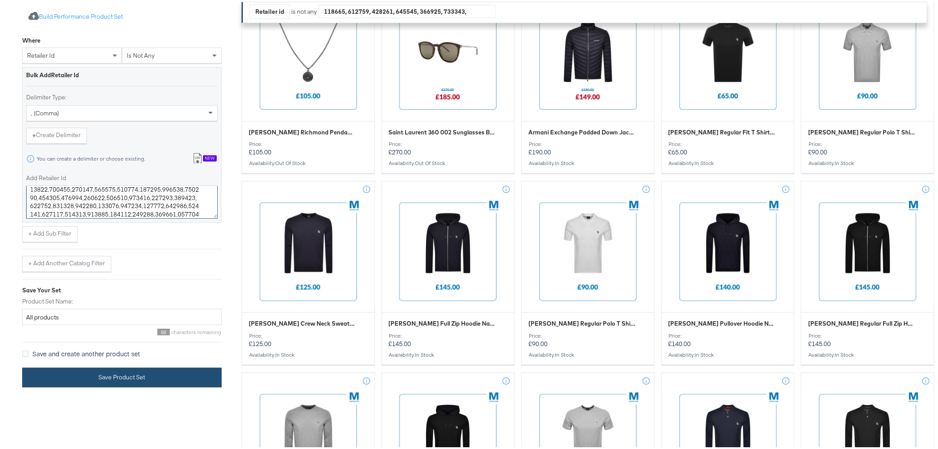
type textarea "213004,216186,217154,212974,213518,220880,218551,213001,209236,220372,215041,22…"
click at [121, 370] on button "Save Product Set" at bounding box center [121, 376] width 199 height 20
